Goal: Task Accomplishment & Management: Complete application form

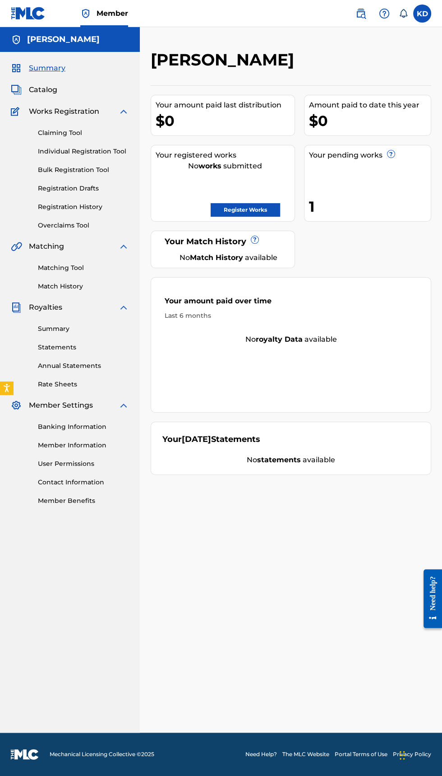
click at [361, 197] on div "1" at bounding box center [370, 206] width 122 height 20
click at [343, 196] on div "1" at bounding box center [370, 206] width 122 height 20
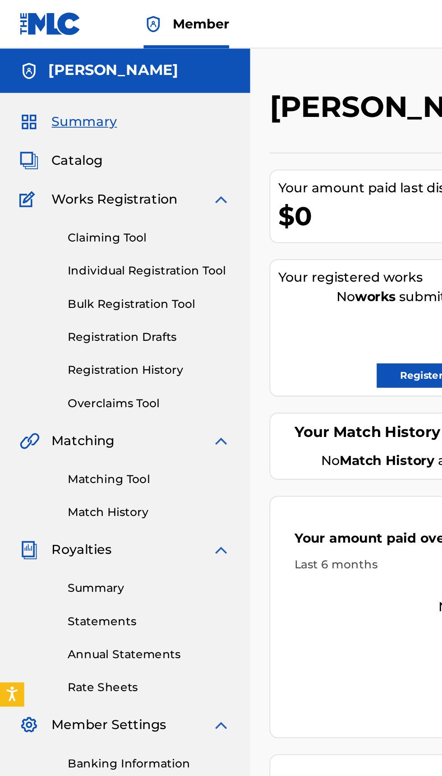
click at [80, 206] on link "Registration History" at bounding box center [83, 206] width 91 height 9
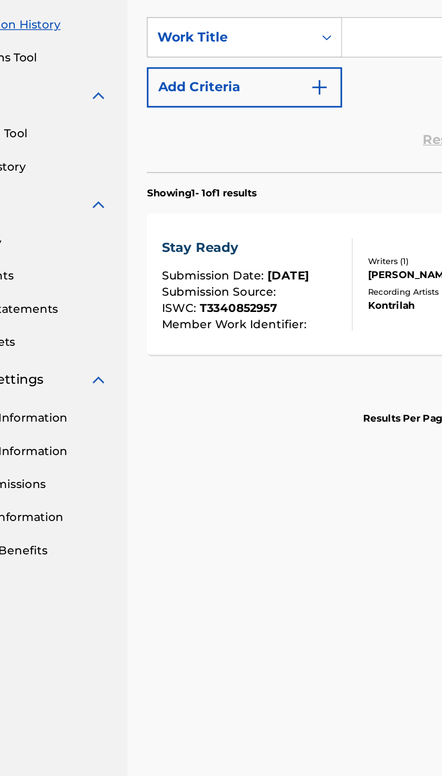
click at [232, 483] on div "Registration History Registration History is a record of new work submissions o…" at bounding box center [291, 391] width 303 height 683
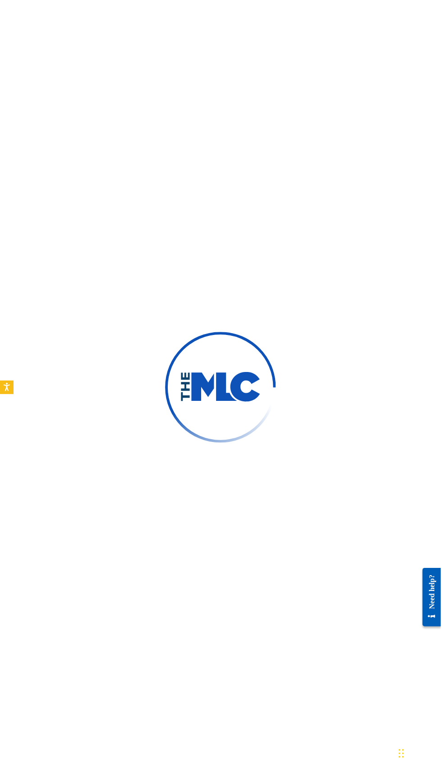
scroll to position [40, 0]
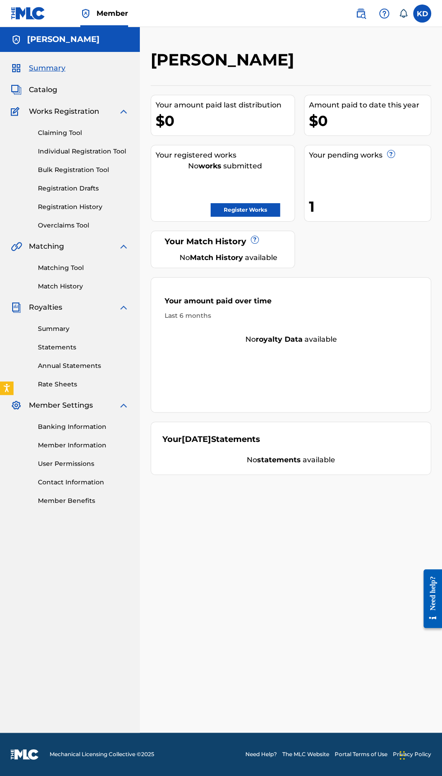
click at [39, 26] on link at bounding box center [28, 13] width 35 height 27
click at [418, 19] on label at bounding box center [423, 14] width 18 height 18
click at [423, 14] on input "KD KIRK DAVIDSON mekkaworldmusic@gmail.com Notification Preferences Profile Log…" at bounding box center [423, 14] width 0 height 0
click at [372, 289] on div "Your amount paid over time Last 6 months" at bounding box center [291, 308] width 280 height 52
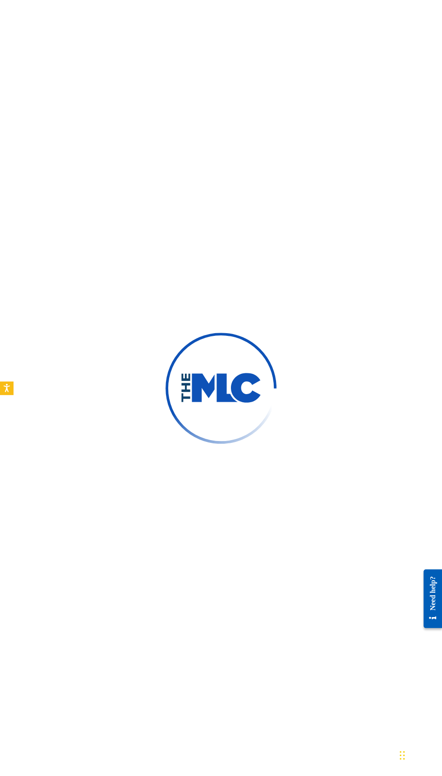
click at [244, 566] on div at bounding box center [221, 388] width 442 height 776
click at [386, 109] on div at bounding box center [221, 388] width 442 height 776
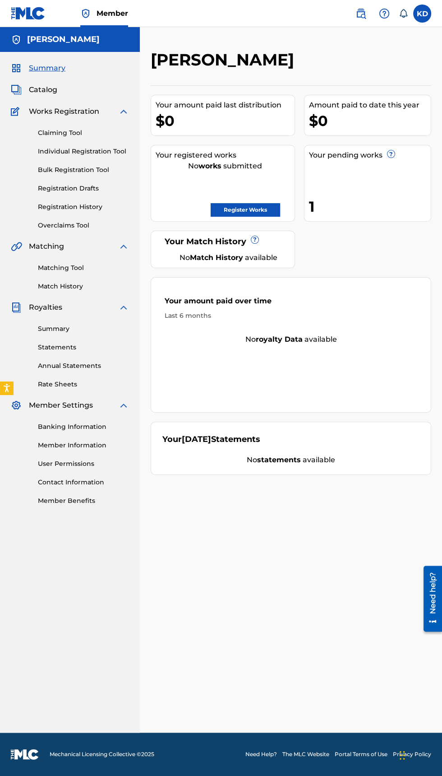
click at [361, 13] on img at bounding box center [361, 13] width 11 height 11
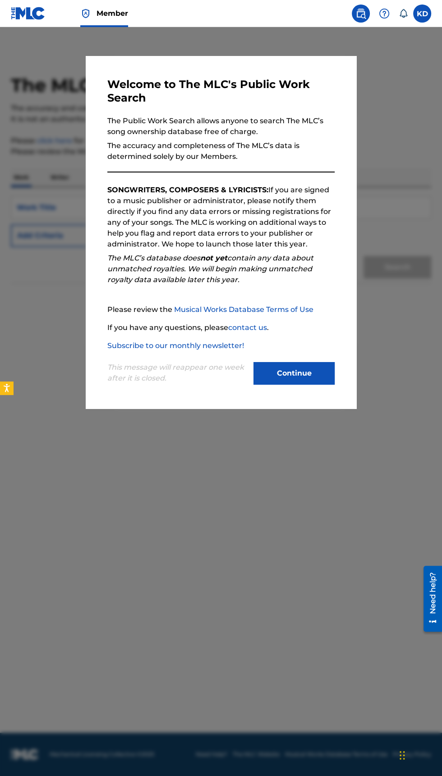
click at [412, 377] on div at bounding box center [221, 415] width 442 height 776
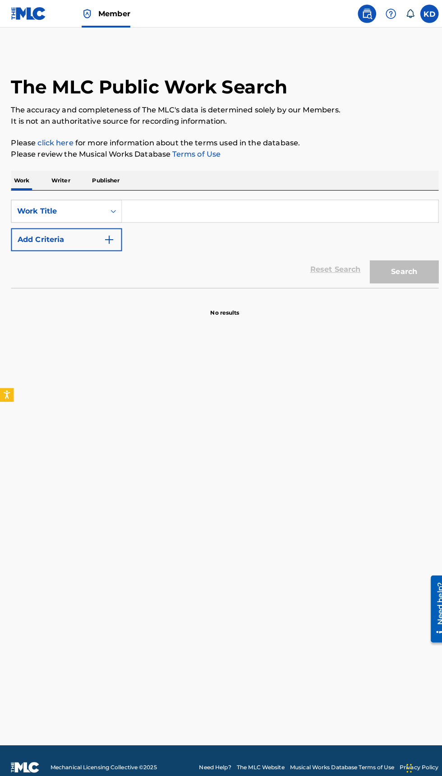
click at [63, 176] on p "Writer" at bounding box center [60, 177] width 24 height 19
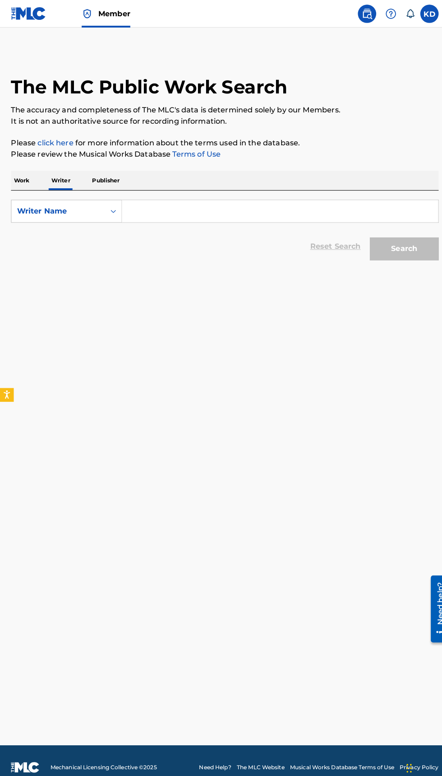
click at [204, 217] on input "Search Form" at bounding box center [275, 208] width 311 height 22
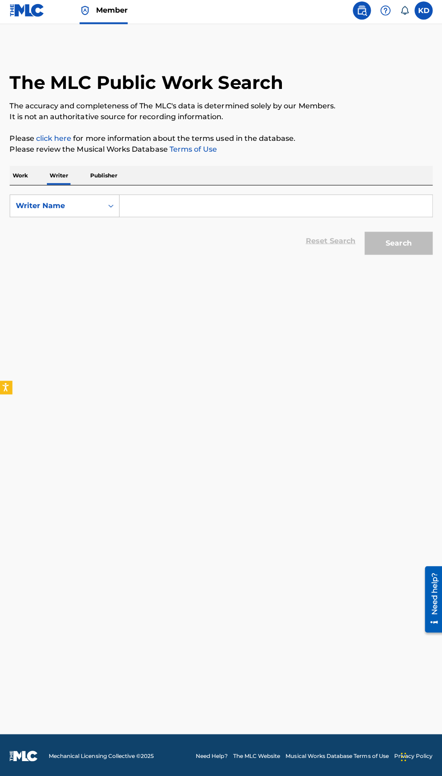
click at [218, 204] on input "Search Form" at bounding box center [275, 208] width 311 height 22
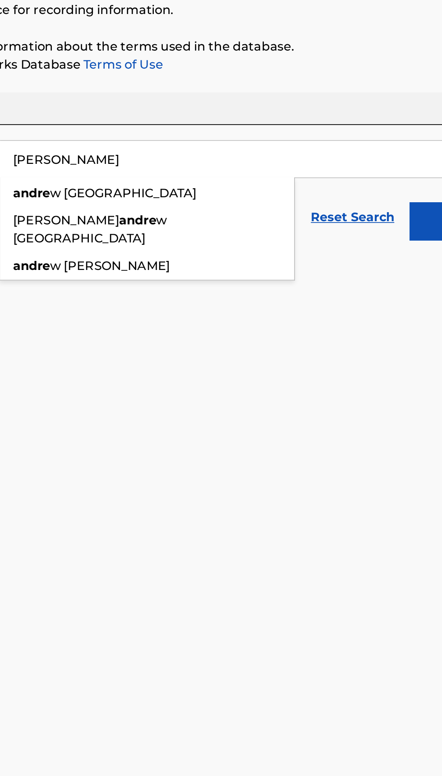
type input "Andr"
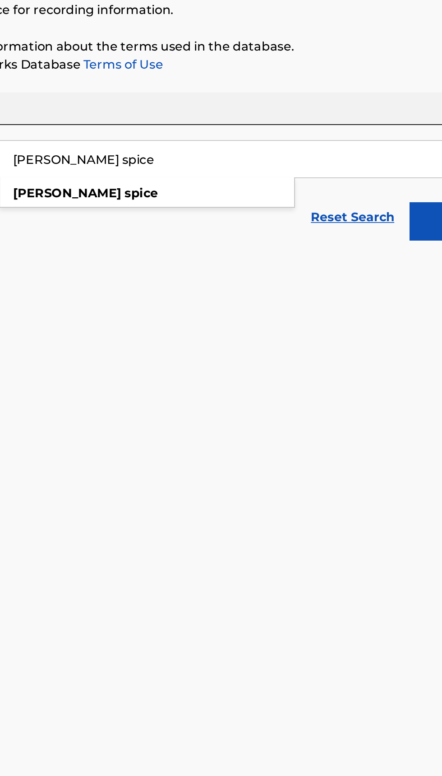
click at [205, 228] on div "[PERSON_NAME]" at bounding box center [207, 228] width 175 height 16
type input "[PERSON_NAME]"
click at [378, 246] on button "Search" at bounding box center [398, 244] width 68 height 23
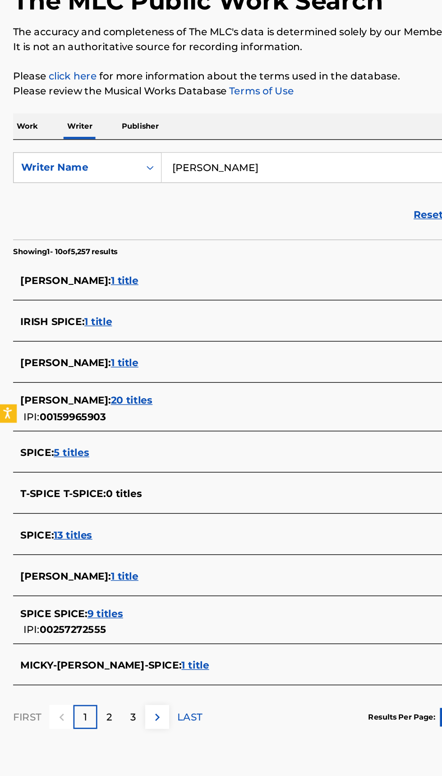
click at [85, 507] on span "1 title" at bounding box center [93, 507] width 20 height 9
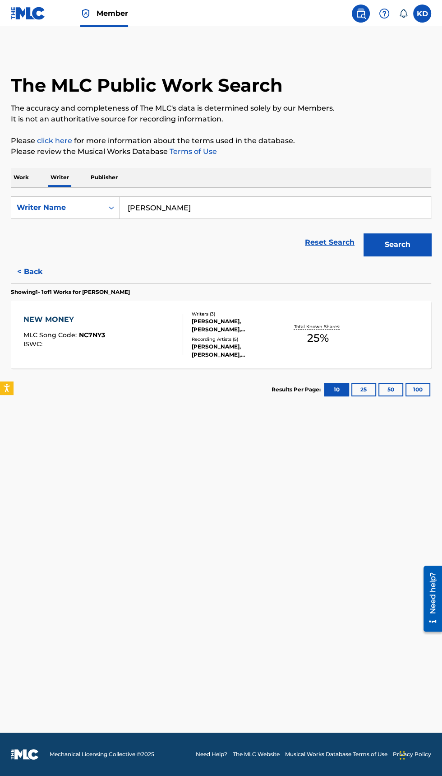
click at [430, 17] on label at bounding box center [423, 14] width 18 height 18
click at [423, 14] on input "KD [PERSON_NAME] [EMAIL_ADDRESS][DOMAIN_NAME] Notification Preferences Profile …" at bounding box center [423, 14] width 0 height 0
click at [360, 97] on div "Member KD KD [PERSON_NAME] [EMAIL_ADDRESS][DOMAIN_NAME] Notification Preference…" at bounding box center [221, 388] width 442 height 776
click at [431, 15] on label at bounding box center [423, 14] width 18 height 18
click at [423, 14] on input "KD [PERSON_NAME] [EMAIL_ADDRESS][DOMAIN_NAME] Notification Preferences Profile …" at bounding box center [423, 14] width 0 height 0
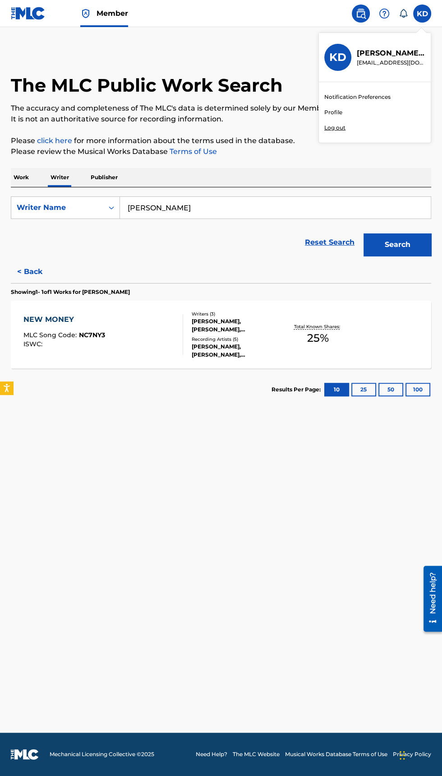
click at [346, 99] on div "Member KD KD [PERSON_NAME] [EMAIL_ADDRESS][DOMAIN_NAME] Notification Preference…" at bounding box center [221, 388] width 442 height 776
click at [430, 5] on div "KD KD [PERSON_NAME] [EMAIL_ADDRESS][DOMAIN_NAME] Notification Preferences Profi…" at bounding box center [389, 14] width 85 height 18
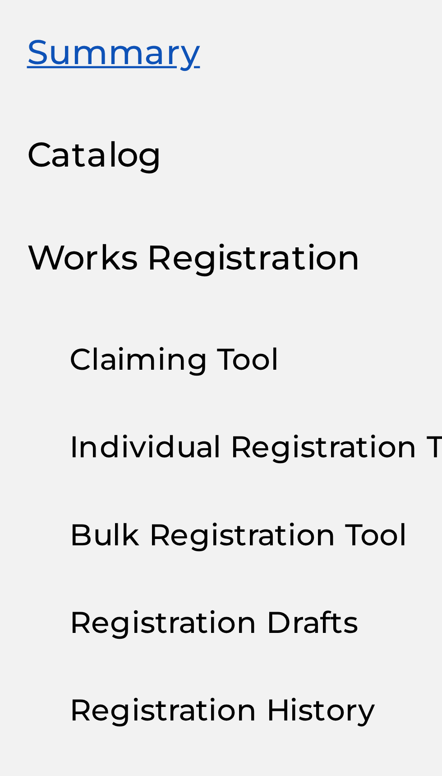
click at [69, 131] on link "Claiming Tool" at bounding box center [83, 132] width 91 height 9
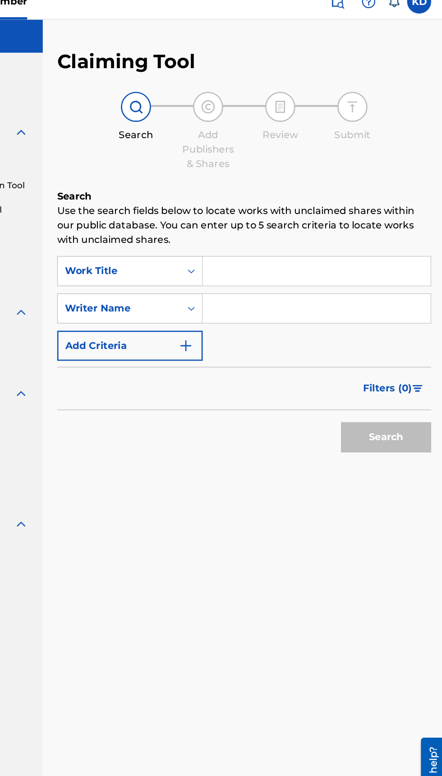
click at [308, 214] on input "Search Form" at bounding box center [345, 216] width 171 height 22
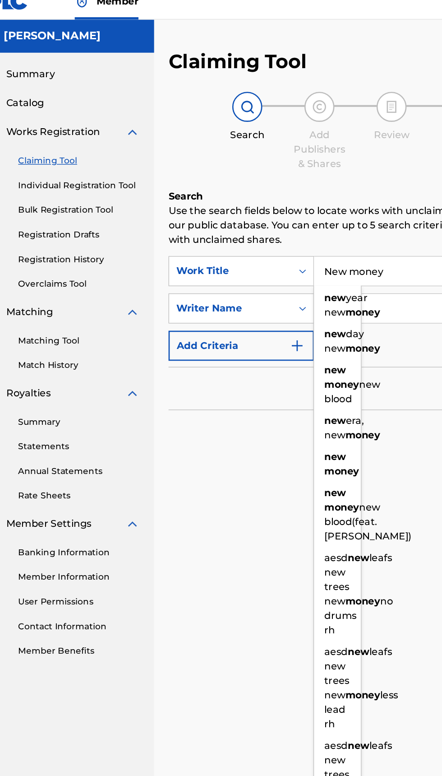
click at [308, 213] on input "New money" at bounding box center [345, 216] width 171 height 22
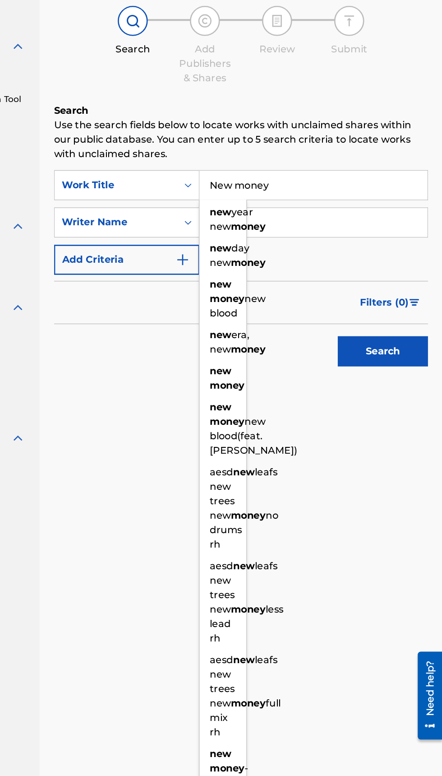
type input "New money"
click at [346, 248] on input "Search Form" at bounding box center [345, 244] width 171 height 22
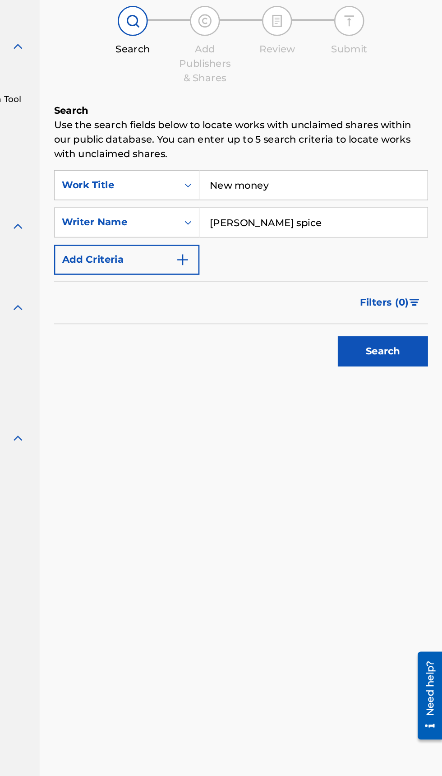
type input "[PERSON_NAME] spice"
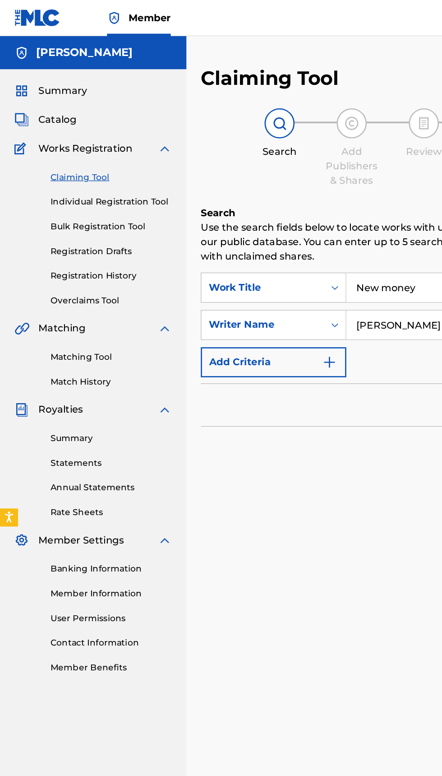
click at [121, 107] on img at bounding box center [123, 111] width 11 height 11
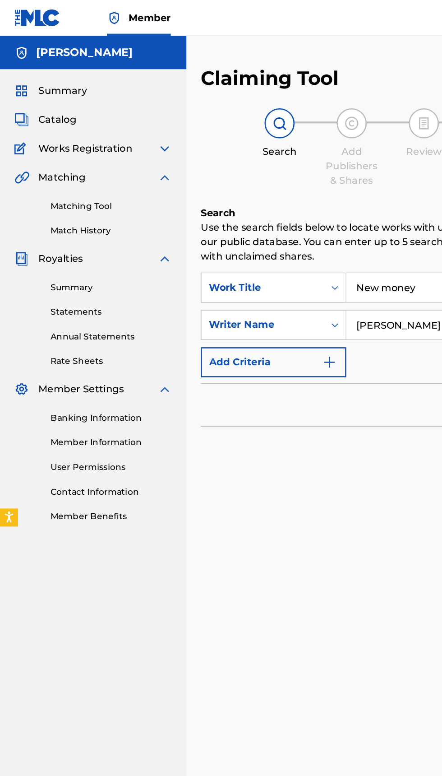
click at [70, 112] on span "Works Registration" at bounding box center [64, 111] width 70 height 11
click at [121, 111] on img at bounding box center [123, 111] width 11 height 11
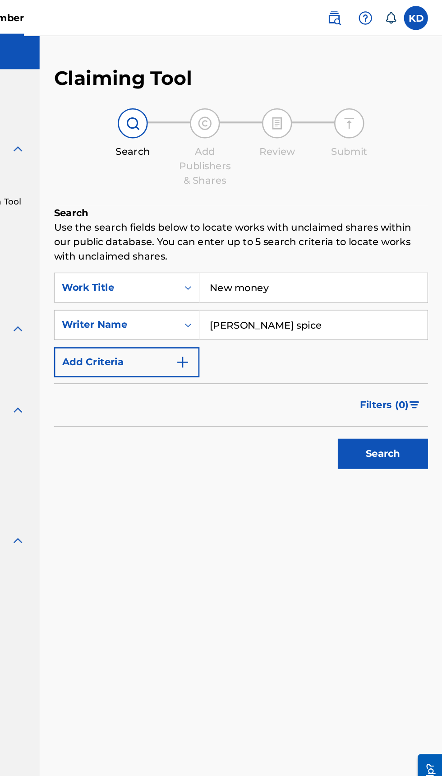
click at [402, 337] on button "Search" at bounding box center [398, 340] width 68 height 23
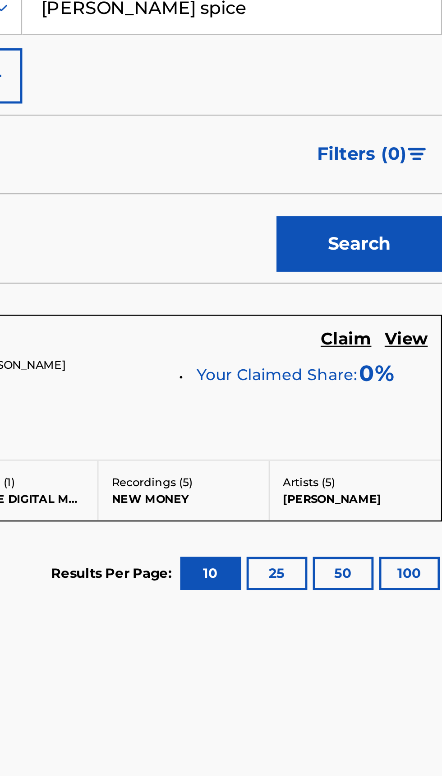
click at [392, 376] on h5 "Claim" at bounding box center [392, 379] width 21 height 9
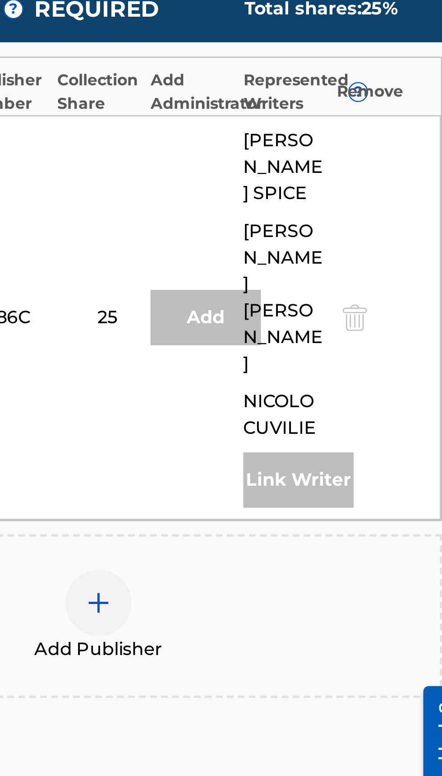
click at [289, 518] on div at bounding box center [291, 531] width 27 height 27
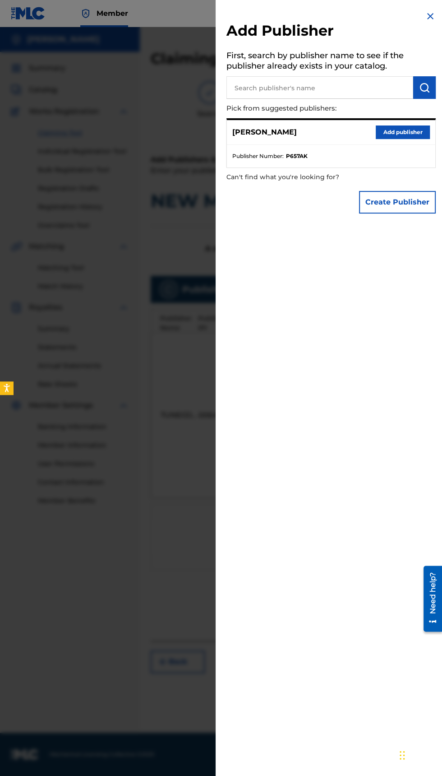
click at [409, 139] on button "Add publisher" at bounding box center [403, 133] width 54 height 14
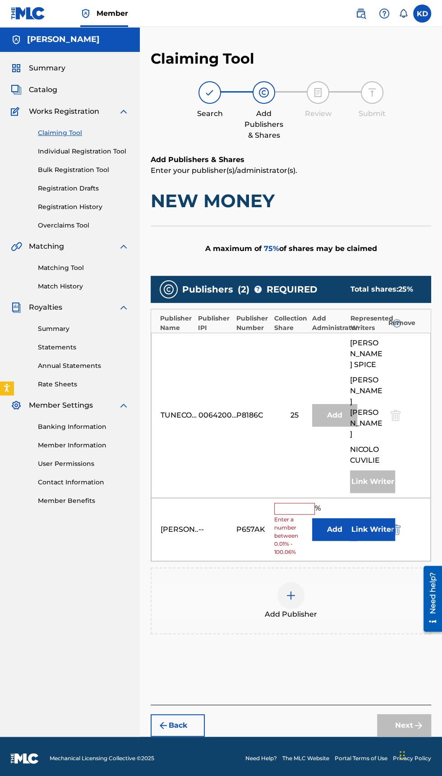
click at [166, 714] on button "Back" at bounding box center [178, 725] width 54 height 23
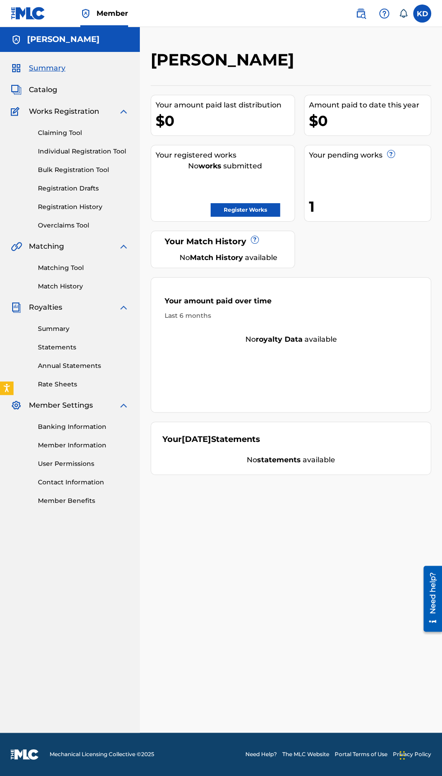
click at [45, 91] on span "Catalog" at bounding box center [43, 89] width 28 height 11
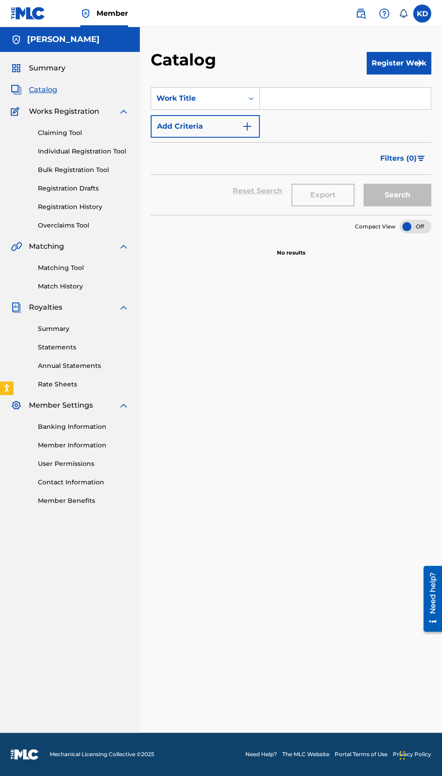
click at [405, 61] on button "Register Work" at bounding box center [399, 63] width 65 height 23
click at [282, 368] on div "SearchWithCriteria77b8ef2c-ed68-4948-97da-2809fbc226b7 Work Title Add Criteria …" at bounding box center [291, 417] width 281 height 683
